Goal: Task Accomplishment & Management: Manage account settings

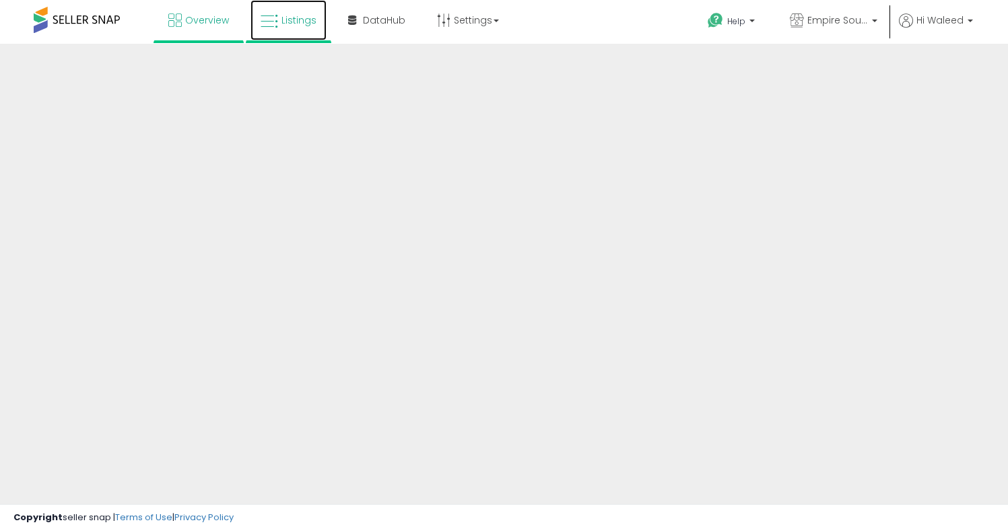
click at [304, 18] on span "Listings" at bounding box center [298, 19] width 35 height 13
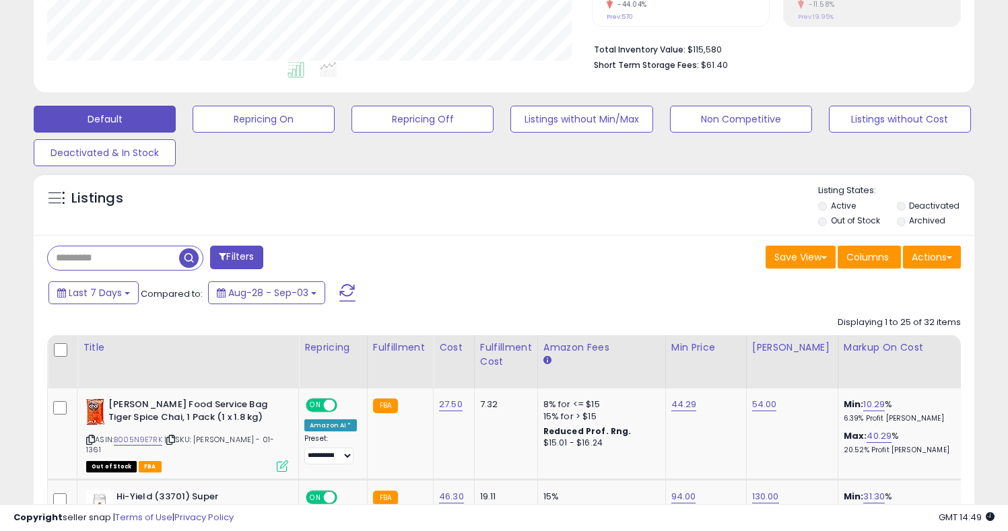
scroll to position [614, 0]
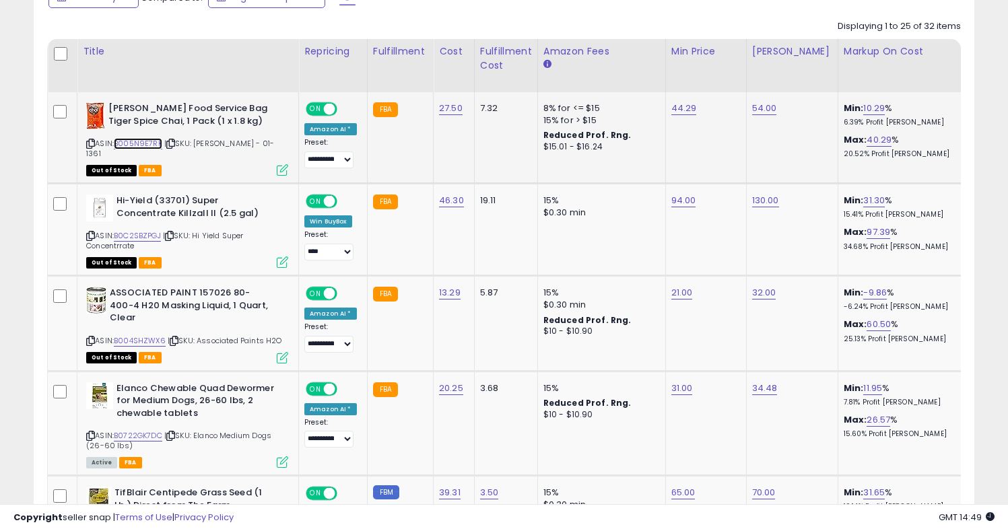
click at [146, 143] on link "B005N9E7RK" at bounding box center [138, 143] width 48 height 11
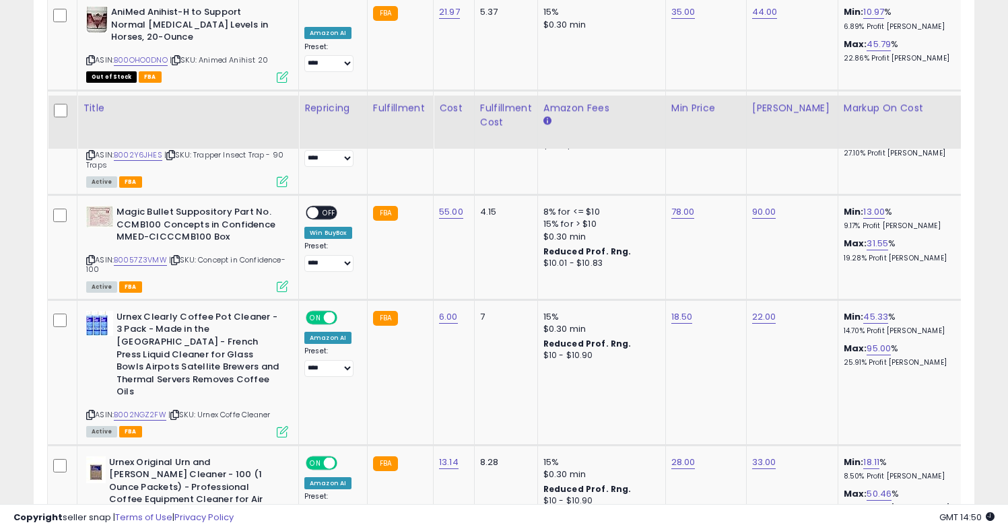
scroll to position [2799, 0]
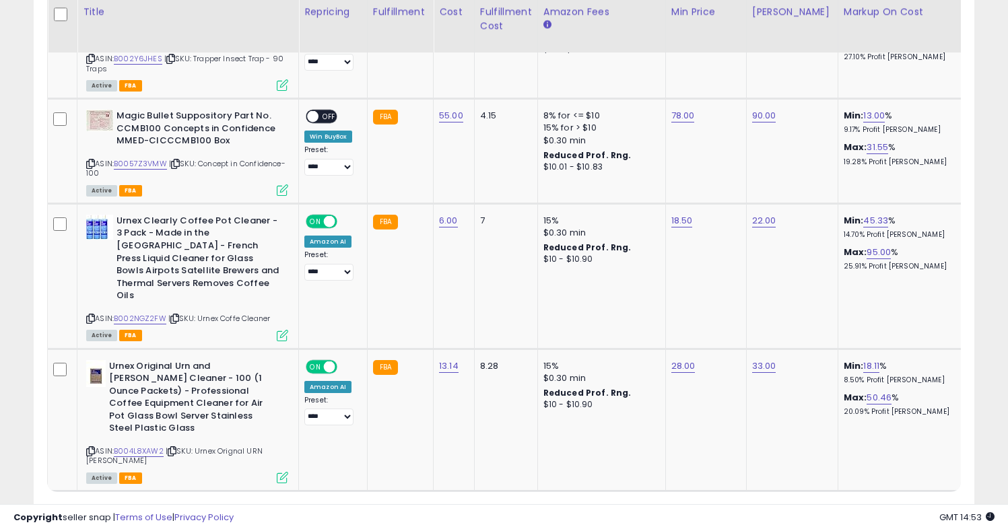
click at [893, 505] on link "2" at bounding box center [903, 516] width 23 height 23
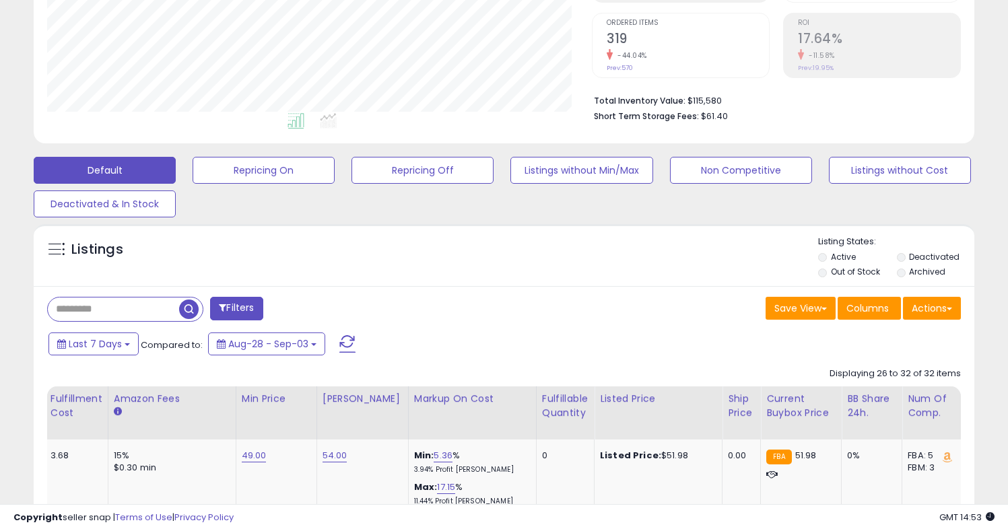
scroll to position [252, 0]
